Goal: Information Seeking & Learning: Learn about a topic

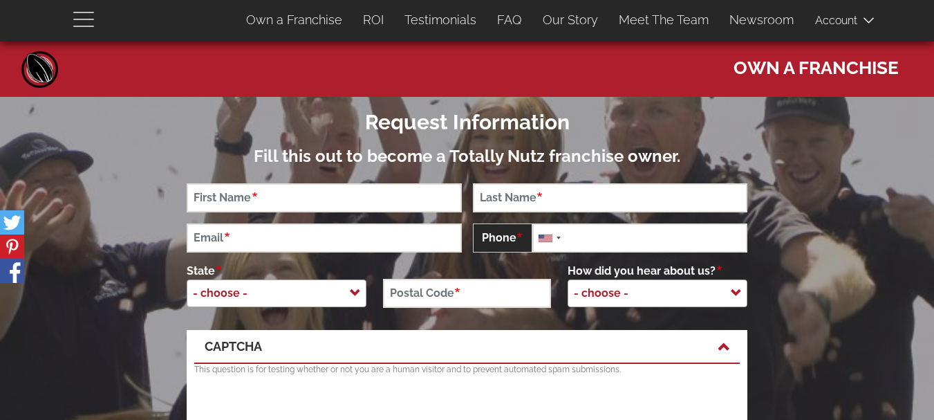
click at [84, 20] on span "button" at bounding box center [87, 18] width 28 height 17
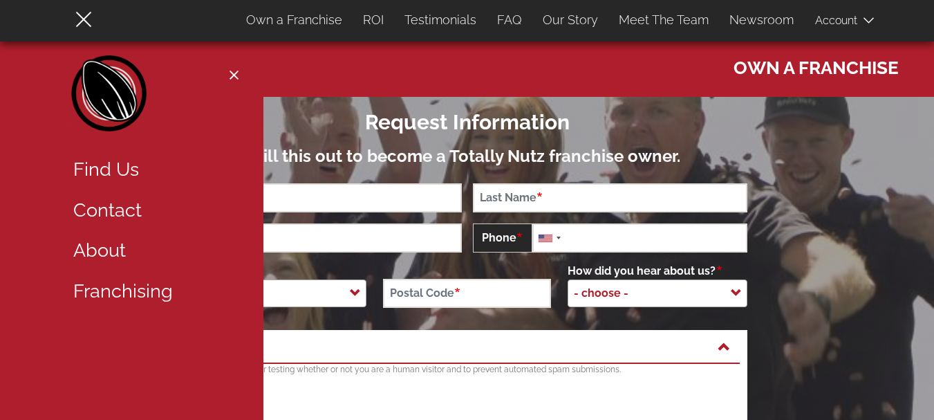
click at [113, 256] on link "About" at bounding box center [153, 250] width 180 height 41
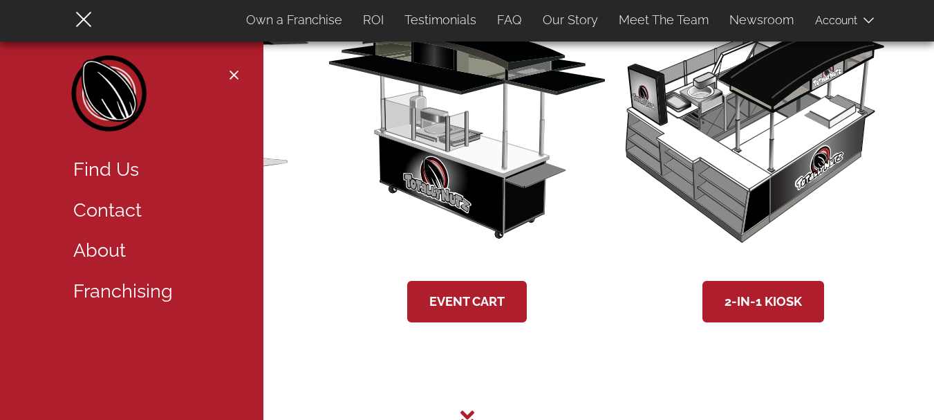
scroll to position [2609, 0]
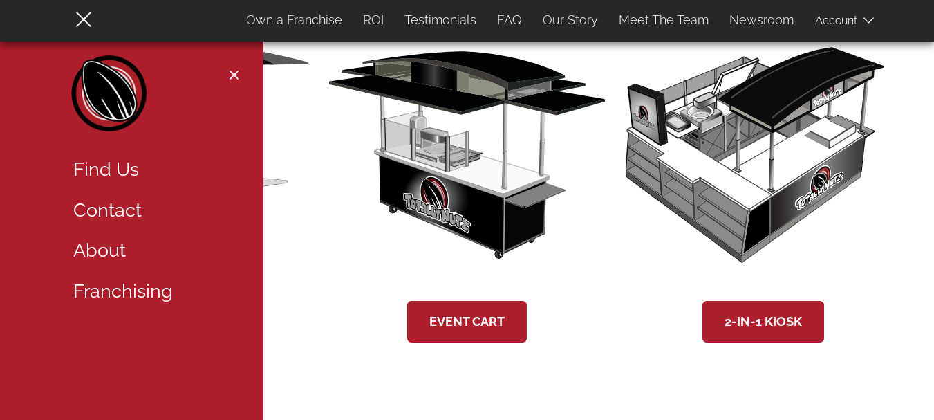
click at [235, 77] on button "Close navigation" at bounding box center [233, 74] width 17 height 11
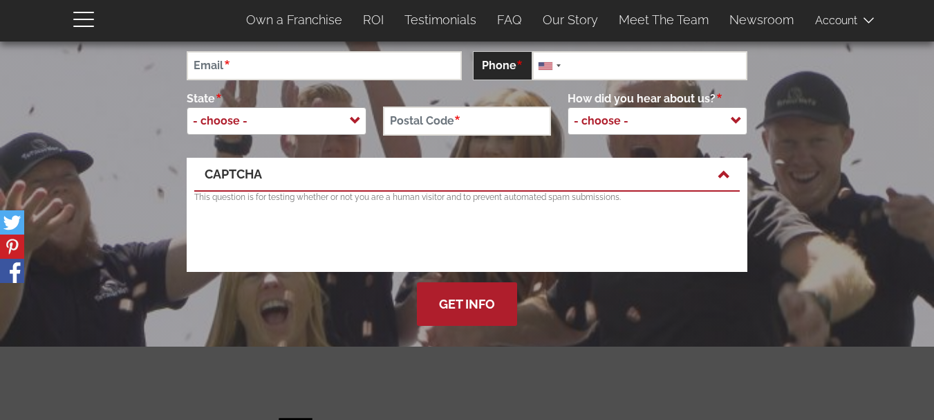
scroll to position [0, 0]
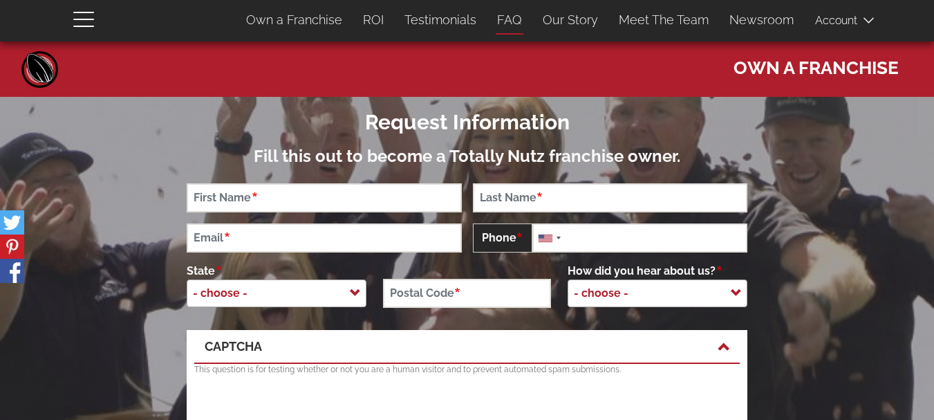
click at [523, 19] on link "FAQ" at bounding box center [510, 20] width 46 height 29
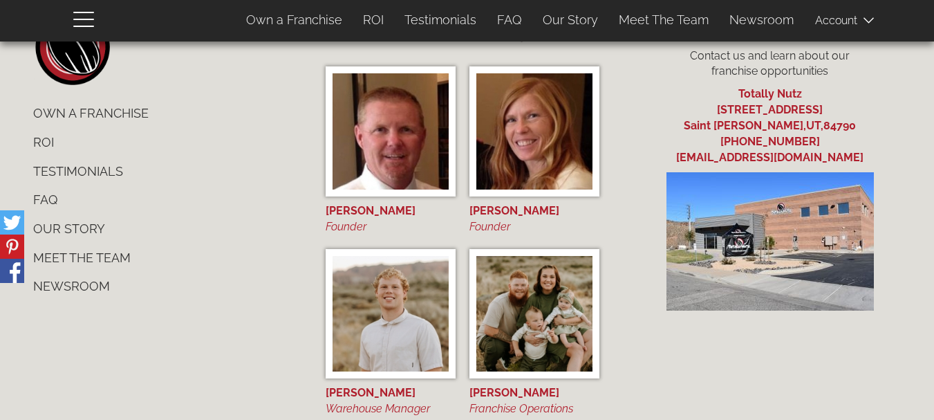
scroll to position [1225, 0]
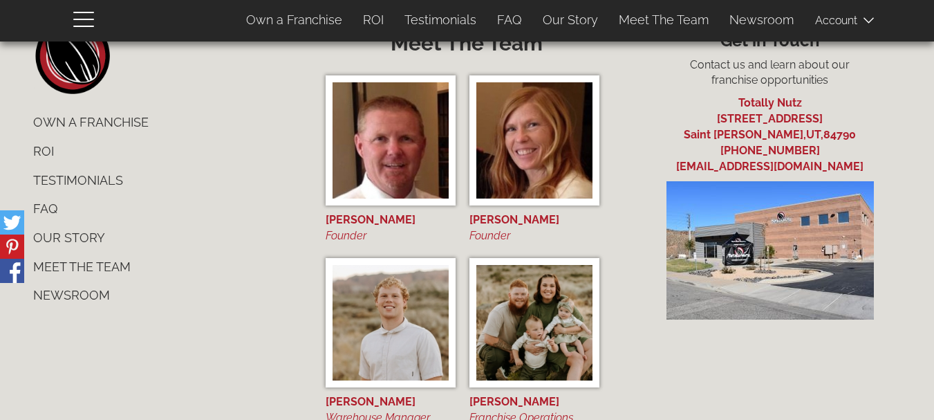
click at [49, 150] on link "ROI" at bounding box center [164, 151] width 282 height 29
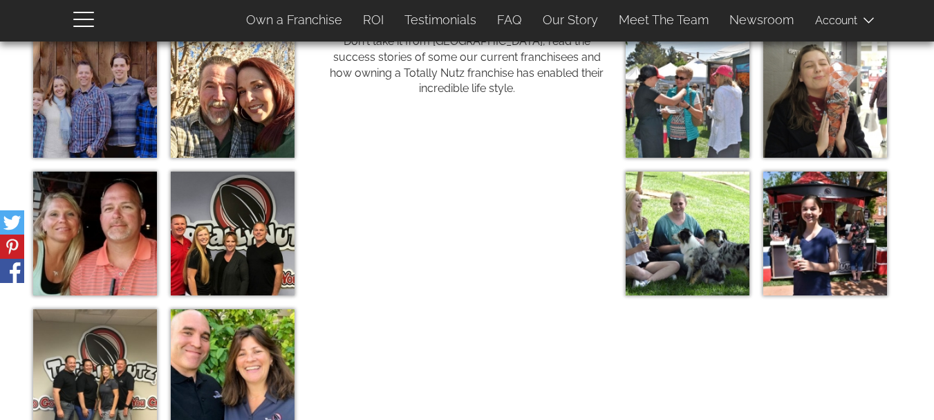
scroll to position [4124, 0]
